Goal: Task Accomplishment & Management: Manage account settings

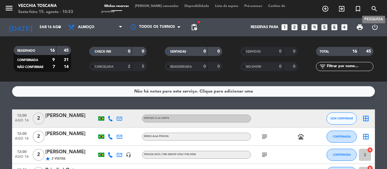
click at [374, 10] on icon "search" at bounding box center [374, 8] width 7 height 7
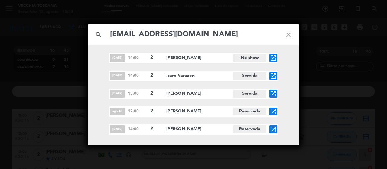
type input "[EMAIL_ADDRESS][DOMAIN_NAME]"
click at [272, 114] on icon "open_in_new" at bounding box center [273, 111] width 7 height 7
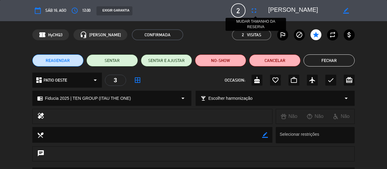
click at [252, 10] on icon "fullscreen" at bounding box center [254, 10] width 7 height 7
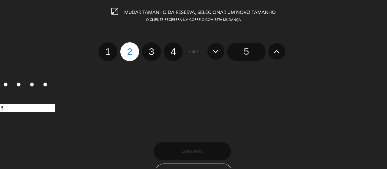
click at [158, 58] on label "3" at bounding box center [151, 51] width 19 height 19
click at [153, 48] on input "3" at bounding box center [151, 46] width 4 height 4
radio input "true"
radio input "false"
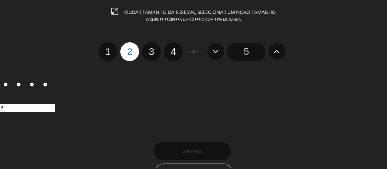
radio input "false"
radio input "true"
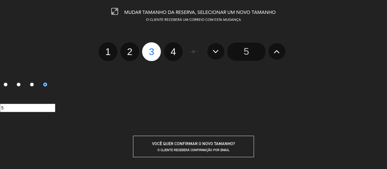
scroll to position [52, 0]
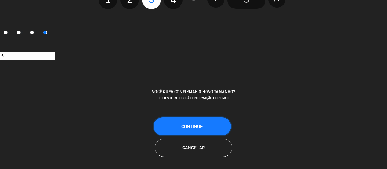
click at [188, 124] on span "Continue" at bounding box center [192, 126] width 21 height 5
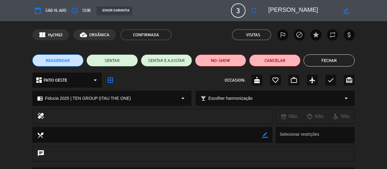
click at [339, 57] on button "Fechar" at bounding box center [329, 60] width 51 height 12
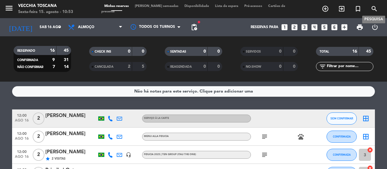
click at [371, 10] on icon "search" at bounding box center [374, 8] width 7 height 7
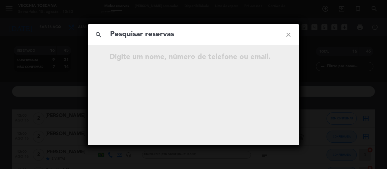
click at [128, 36] on input "text" at bounding box center [194, 34] width 168 height 12
paste input "[EMAIL_ADDRESS][DOMAIN_NAME]"
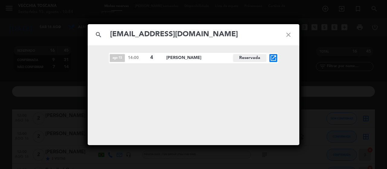
type input "[EMAIL_ADDRESS][DOMAIN_NAME]"
click at [275, 55] on icon "open_in_new" at bounding box center [273, 57] width 7 height 7
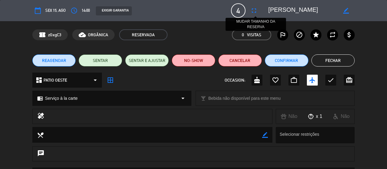
click at [256, 9] on icon "fullscreen" at bounding box center [254, 10] width 7 height 7
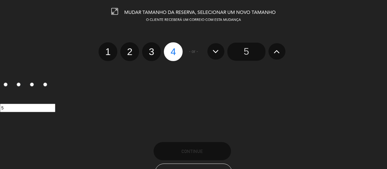
click at [245, 51] on input "5" at bounding box center [247, 52] width 38 height 18
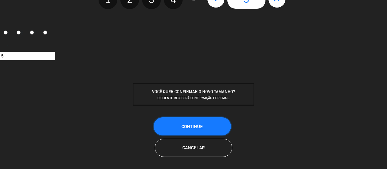
click at [209, 121] on button "Continue" at bounding box center [192, 126] width 77 height 18
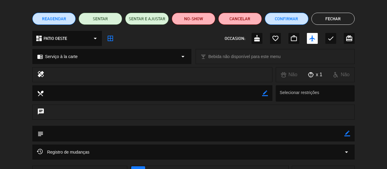
scroll to position [0, 0]
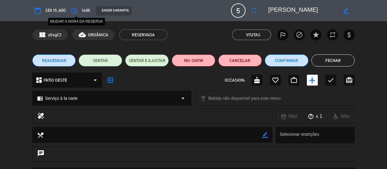
click at [74, 11] on icon "access_time" at bounding box center [73, 10] width 7 height 7
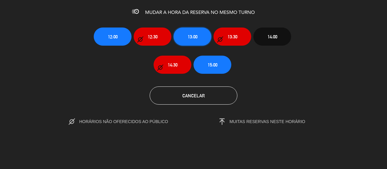
click at [189, 32] on button "13:00" at bounding box center [193, 37] width 38 height 18
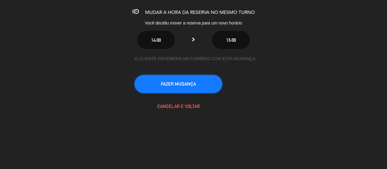
click at [192, 87] on button "FAZER MUDANÇA" at bounding box center [179, 84] width 88 height 18
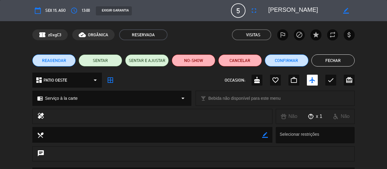
click at [328, 61] on button "Fechar" at bounding box center [334, 60] width 44 height 12
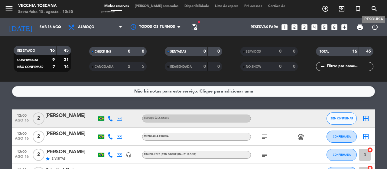
click at [374, 11] on icon "search" at bounding box center [374, 8] width 7 height 7
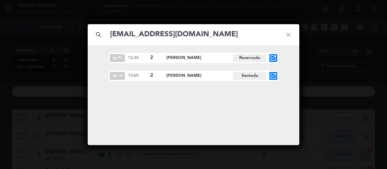
type input "[EMAIL_ADDRESS][DOMAIN_NAME]"
click at [272, 79] on icon "open_in_new" at bounding box center [273, 75] width 7 height 7
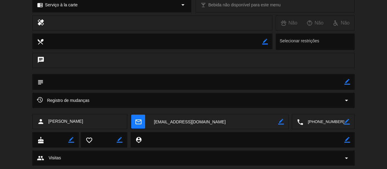
scroll to position [91, 0]
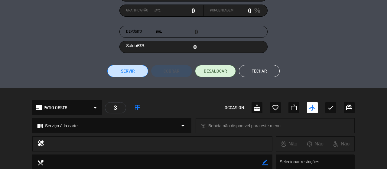
click at [269, 72] on button "Fechar" at bounding box center [259, 71] width 41 height 12
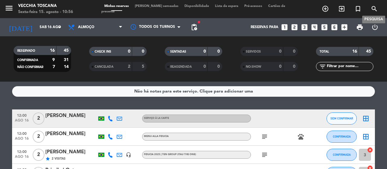
click at [375, 7] on icon "search" at bounding box center [374, 8] width 7 height 7
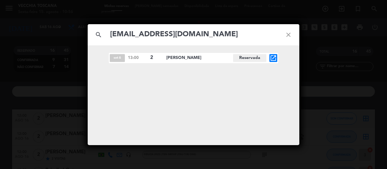
type input "[EMAIL_ADDRESS][DOMAIN_NAME]"
click at [274, 57] on icon "open_in_new" at bounding box center [273, 57] width 7 height 7
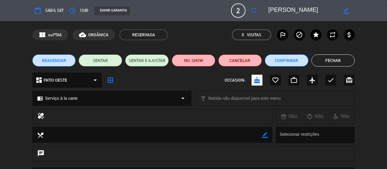
scroll to position [61, 0]
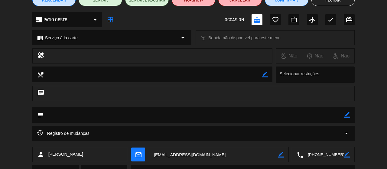
click at [345, 114] on icon "border_color" at bounding box center [348, 115] width 6 height 6
click at [329, 115] on textarea at bounding box center [194, 114] width 301 height 15
click at [192, 118] on textarea at bounding box center [194, 114] width 301 height 15
paste textarea "911A9638-6A4A-4ADA-8100-D1E7693E38CB"
type textarea "840 - PAGBANK - Comprovante; 911A9638-6A4A-4ADA-8100-D1E7693E38CB - 14/08"
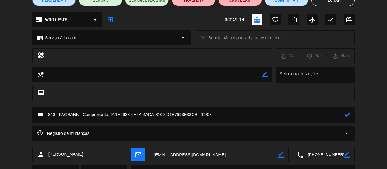
click at [347, 113] on icon at bounding box center [348, 115] width 6 height 6
click at [289, 3] on button "Confirmar" at bounding box center [287, 0] width 44 height 12
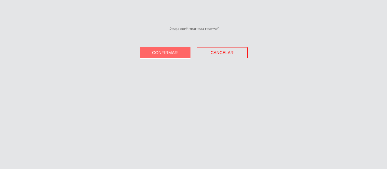
click at [162, 56] on button "Confirmar" at bounding box center [165, 52] width 51 height 11
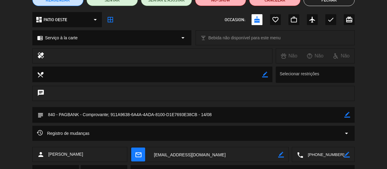
click at [192, 155] on textarea at bounding box center [213, 154] width 129 height 15
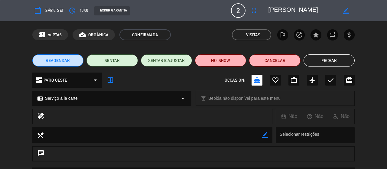
drag, startPoint x: 300, startPoint y: 8, endPoint x: 241, endPoint y: 9, distance: 58.1
click at [241, 9] on div "calendar_today Sáb 6, set access_time 13:00 EXIGIR GARANTIA 2 Neide Silva fulls…" at bounding box center [193, 10] width 323 height 15
click at [53, 32] on span "xuPTA6" at bounding box center [55, 34] width 14 height 7
copy span "xuPTA6"
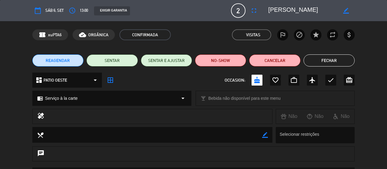
click at [112, 83] on icon "border_all" at bounding box center [110, 80] width 7 height 7
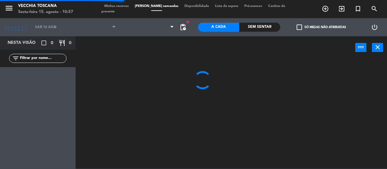
type input "Sáb 6 set"
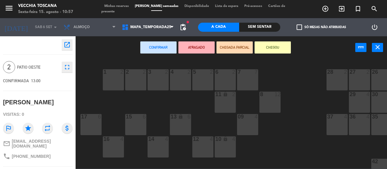
click at [157, 81] on div "3 2" at bounding box center [158, 79] width 21 height 21
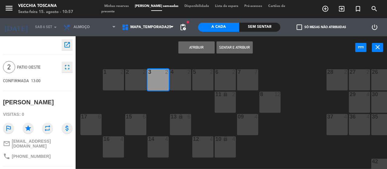
click at [199, 43] on button "Atribuir" at bounding box center [197, 47] width 36 height 12
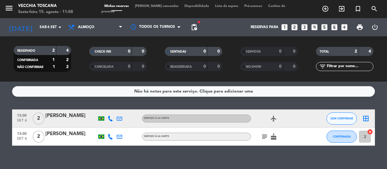
click at [0, 104] on div "Não há notas para este serviço. Clique para adicionar uma 13:00 [DATE] 2 [PERSO…" at bounding box center [193, 125] width 387 height 87
click at [42, 18] on div "[DATE] [DATE] arrow_drop_down" at bounding box center [35, 27] width 61 height 18
click at [42, 25] on input "Sáb 6 set" at bounding box center [61, 27] width 48 height 10
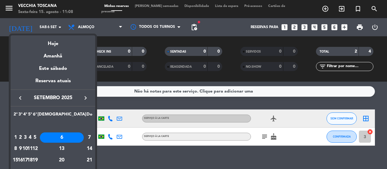
click at [59, 44] on div "Hoje" at bounding box center [53, 41] width 85 height 12
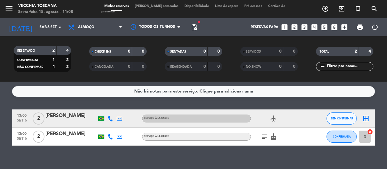
type input "Sex 15 ago"
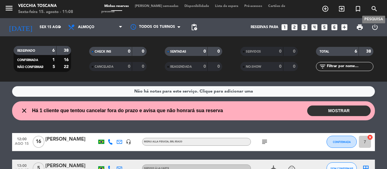
click at [371, 11] on span "search" at bounding box center [374, 9] width 16 height 10
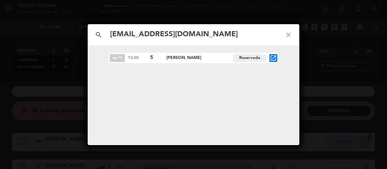
type input "[EMAIL_ADDRESS][DOMAIN_NAME]"
click at [271, 61] on icon "open_in_new" at bounding box center [273, 57] width 7 height 7
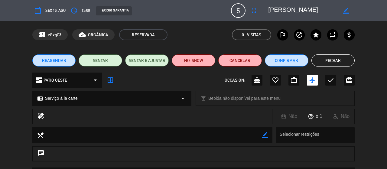
scroll to position [90, 0]
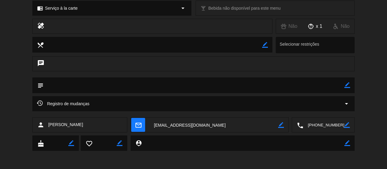
click at [349, 87] on icon "border_color" at bounding box center [348, 85] width 6 height 6
click at [343, 85] on textarea at bounding box center [194, 84] width 301 height 15
paste textarea "CLINICA INTEGRADA DRA. [PERSON_NAME] LTDA"
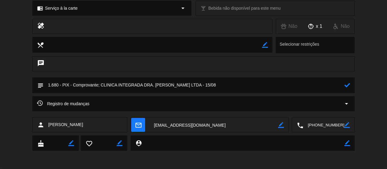
type textarea "1.680 - PIX - Comprovante; CLINICA INTEGRADA DRA. [PERSON_NAME] LTDA - 15/08"
click at [348, 87] on icon at bounding box center [348, 85] width 6 height 6
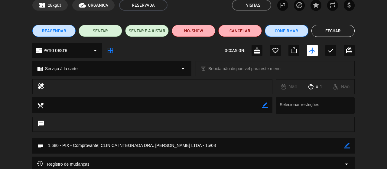
click at [295, 32] on button "Confirmar" at bounding box center [287, 31] width 44 height 12
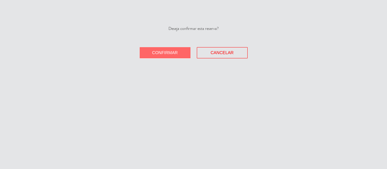
click at [162, 53] on span "Confirmar" at bounding box center [165, 52] width 26 height 5
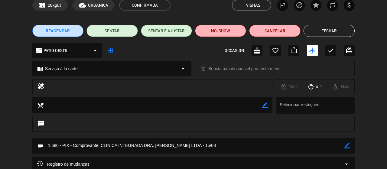
scroll to position [60, 0]
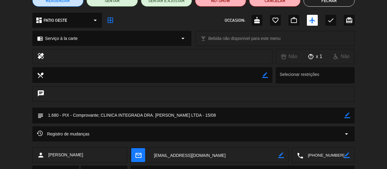
click at [200, 149] on textarea at bounding box center [213, 155] width 129 height 15
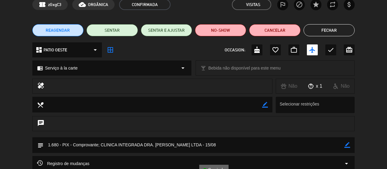
scroll to position [0, 0]
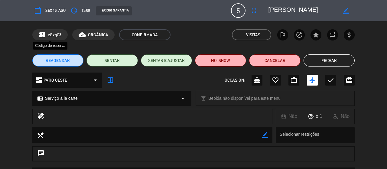
click at [57, 31] on span "zGxgC3" at bounding box center [54, 34] width 13 height 7
copy span "zGxgC3"
drag, startPoint x: 313, startPoint y: 11, endPoint x: 248, endPoint y: 12, distance: 65.1
click at [248, 12] on div "calendar_today Sex 15, ago access_time 13:00 EXIGIR GARANTIA 5 [PERSON_NAME] fu…" at bounding box center [193, 10] width 323 height 15
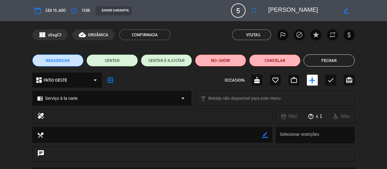
click at [111, 80] on icon "border_all" at bounding box center [110, 80] width 7 height 7
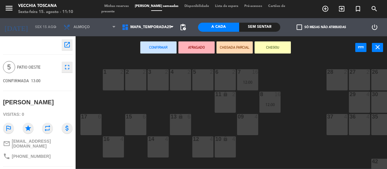
click at [136, 125] on div "15 6" at bounding box center [135, 124] width 21 height 21
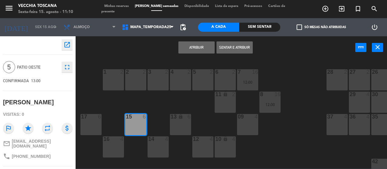
click at [194, 46] on button "Atribuir" at bounding box center [197, 47] width 36 height 12
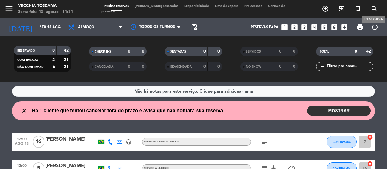
click at [370, 8] on span "search" at bounding box center [374, 9] width 16 height 10
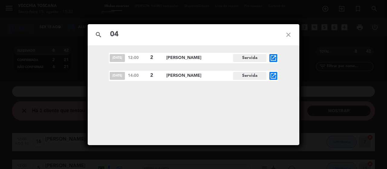
type input "0"
type input "[PERSON_NAME]"
click at [274, 77] on icon "open_in_new" at bounding box center [273, 75] width 7 height 7
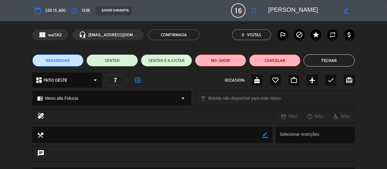
click at [136, 78] on icon "border_all" at bounding box center [137, 80] width 7 height 7
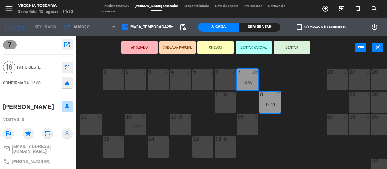
click at [68, 44] on icon "open_in_new" at bounding box center [67, 44] width 7 height 7
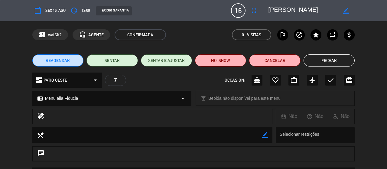
click at [322, 55] on button "Fechar" at bounding box center [329, 60] width 51 height 12
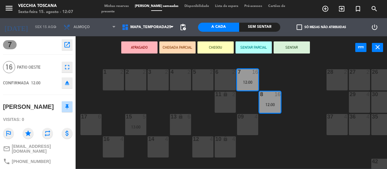
click at [123, 7] on span "Minhas reservas" at bounding box center [116, 6] width 31 height 3
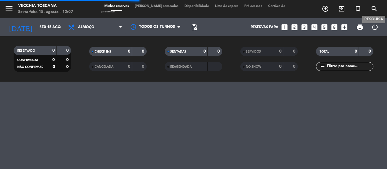
click at [376, 11] on icon "search" at bounding box center [374, 8] width 7 height 7
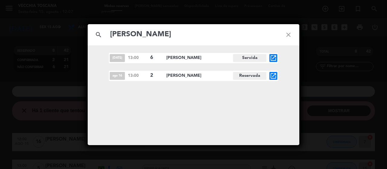
type input "[PERSON_NAME]"
click at [277, 77] on icon "open_in_new" at bounding box center [273, 75] width 7 height 7
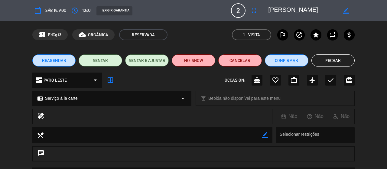
click at [349, 11] on div "border_color" at bounding box center [346, 10] width 17 height 11
click at [346, 9] on icon "border_color" at bounding box center [346, 11] width 6 height 6
drag, startPoint x: 311, startPoint y: 10, endPoint x: 246, endPoint y: 14, distance: 64.9
click at [246, 14] on div "calendar_today Sáb 16, ago access_time 13:00 EXIGIR GARANTIA 2 Milene Trindade …" at bounding box center [193, 10] width 323 height 15
paste textarea "[PERSON_NAME]"
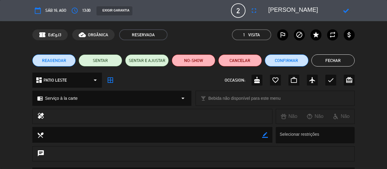
type textarea "[PERSON_NAME]"
click at [346, 9] on icon at bounding box center [346, 11] width 6 height 6
